Goal: Task Accomplishment & Management: Manage account settings

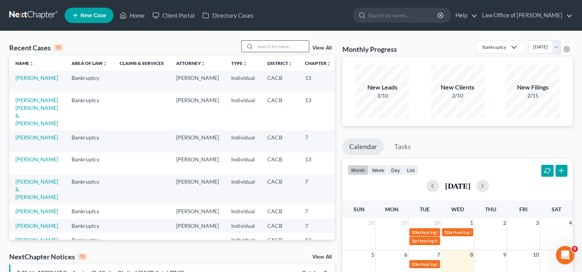
click at [281, 48] on input "search" at bounding box center [282, 46] width 54 height 11
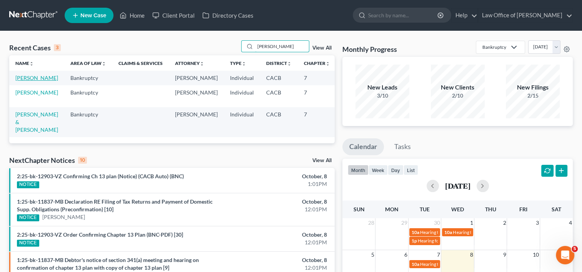
type input "[PERSON_NAME]"
click at [22, 81] on link "[PERSON_NAME]" at bounding box center [36, 78] width 43 height 7
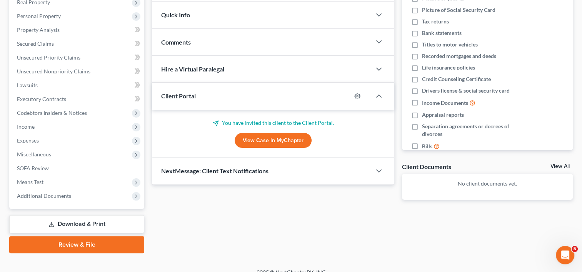
scroll to position [126, 0]
click at [194, 97] on span "Client Portal" at bounding box center [178, 95] width 35 height 7
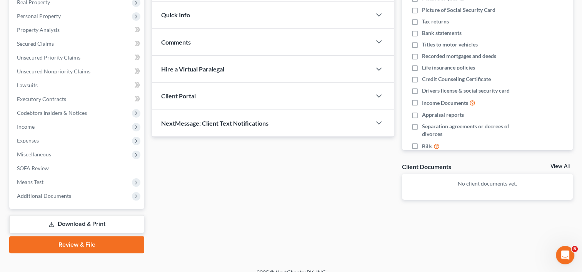
click at [194, 97] on span "Client Portal" at bounding box center [178, 95] width 35 height 7
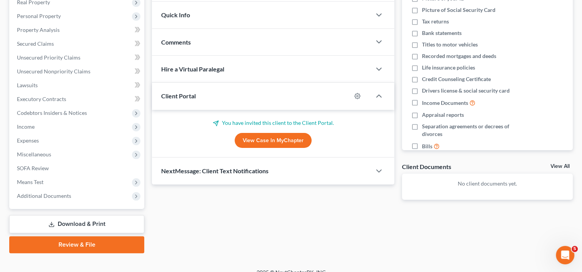
click at [266, 141] on link "View Case in MyChapter" at bounding box center [273, 140] width 77 height 15
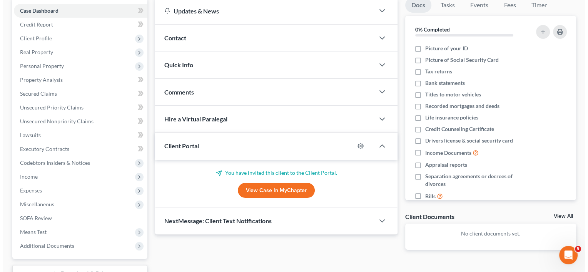
scroll to position [77, 0]
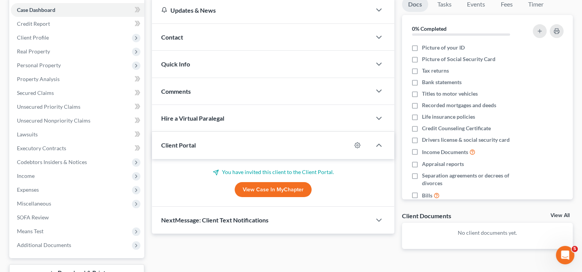
click at [315, 171] on p "You have invited this client to the Client Portal." at bounding box center [273, 172] width 224 height 8
click at [355, 143] on icon "button" at bounding box center [357, 145] width 6 height 6
select select "0"
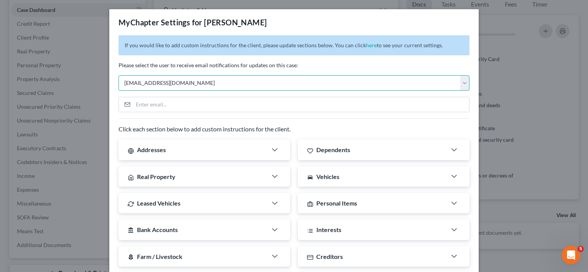
click at [201, 78] on select "Select [EMAIL_ADDRESS][DOMAIN_NAME] [EMAIL_ADDRESS][DOMAIN_NAME]" at bounding box center [293, 82] width 351 height 15
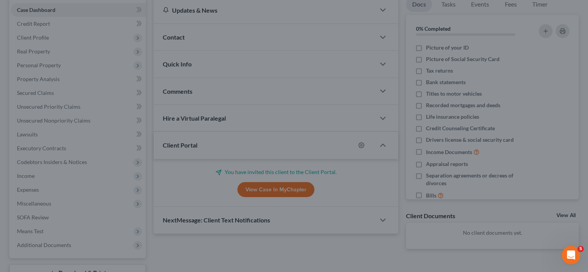
scroll to position [34, 0]
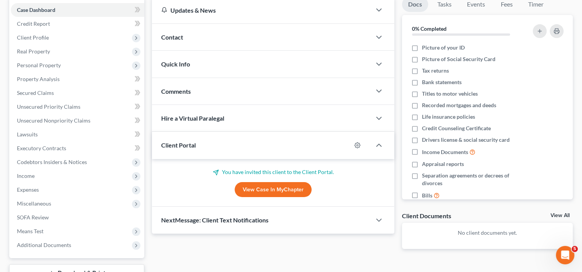
drag, startPoint x: 583, startPoint y: 60, endPoint x: 589, endPoint y: 102, distance: 43.1
click at [356, 142] on icon "button" at bounding box center [357, 145] width 6 height 6
select select "0"
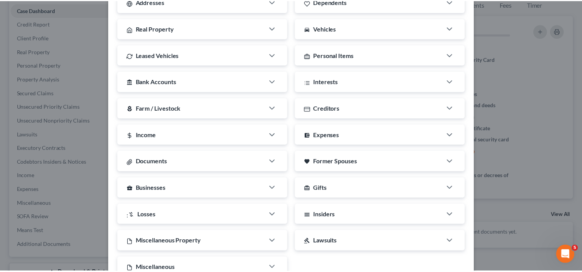
scroll to position [201, 0]
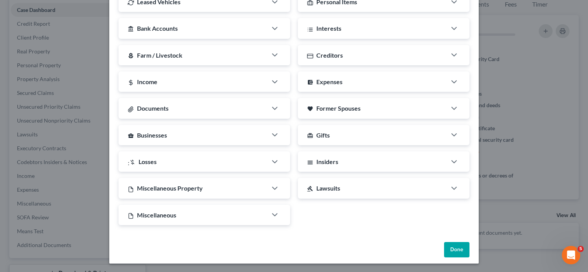
click at [449, 255] on button "Done" at bounding box center [456, 249] width 25 height 15
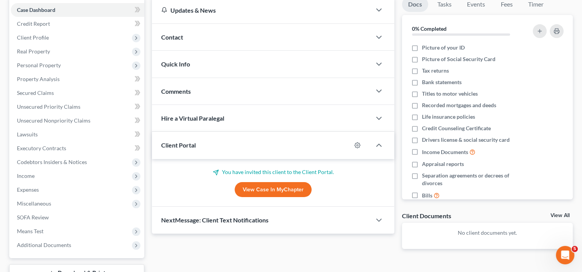
click at [196, 145] on div "Client Portal" at bounding box center [251, 145] width 199 height 27
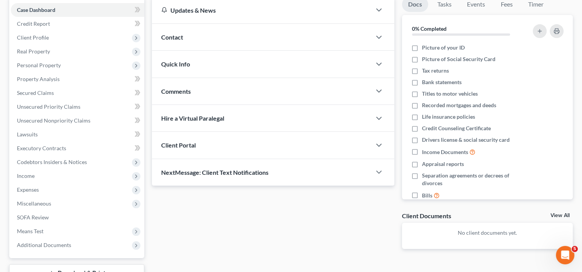
click at [196, 145] on div "Client Portal" at bounding box center [261, 145] width 219 height 27
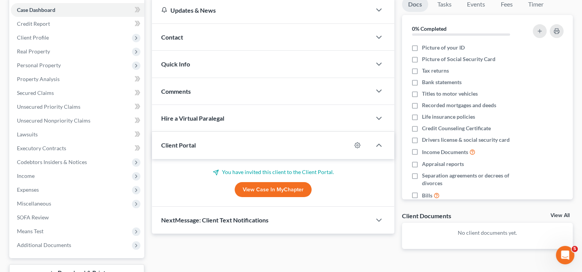
scroll to position [0, 0]
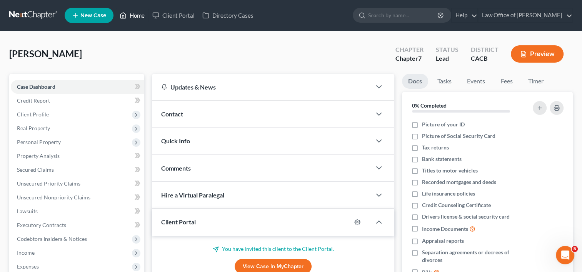
click at [133, 16] on link "Home" at bounding box center [132, 15] width 33 height 14
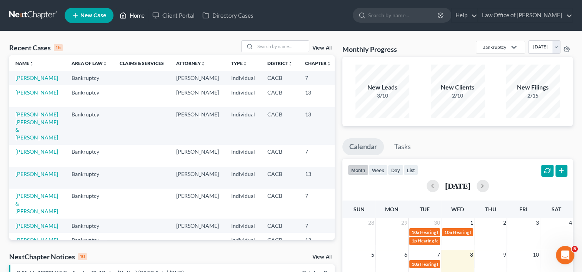
click at [139, 12] on link "Home" at bounding box center [132, 15] width 33 height 14
click at [140, 16] on link "Home" at bounding box center [132, 15] width 33 height 14
